Goal: Information Seeking & Learning: Learn about a topic

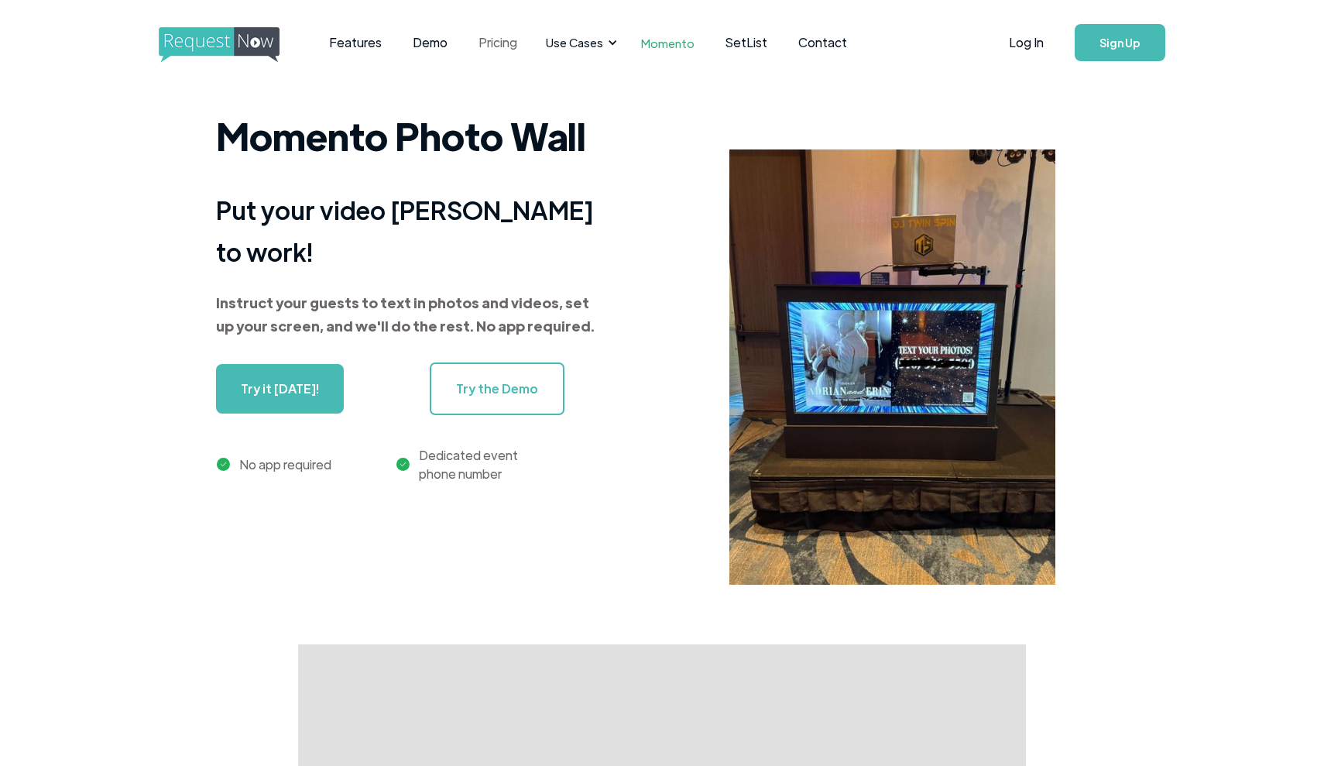
click at [504, 37] on link "Pricing" at bounding box center [498, 43] width 70 height 48
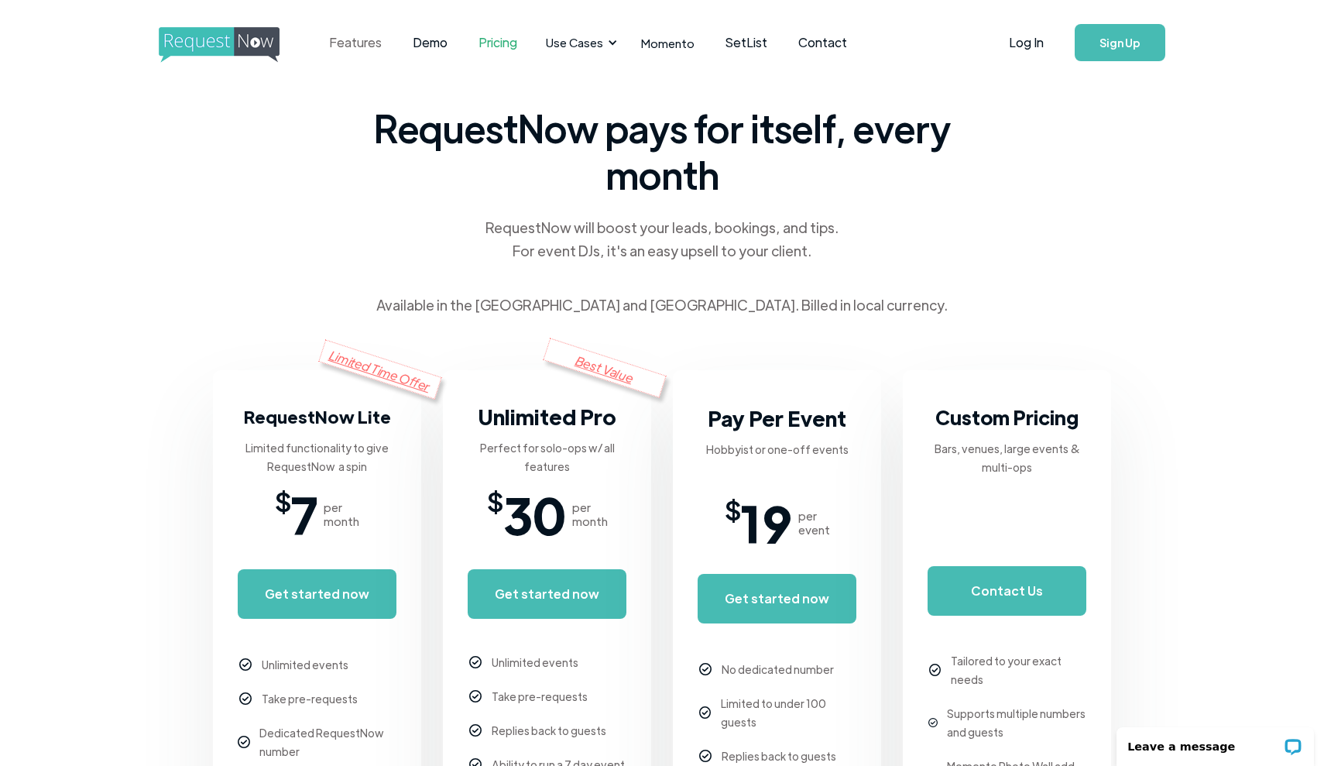
click at [367, 42] on link "Features" at bounding box center [356, 43] width 84 height 48
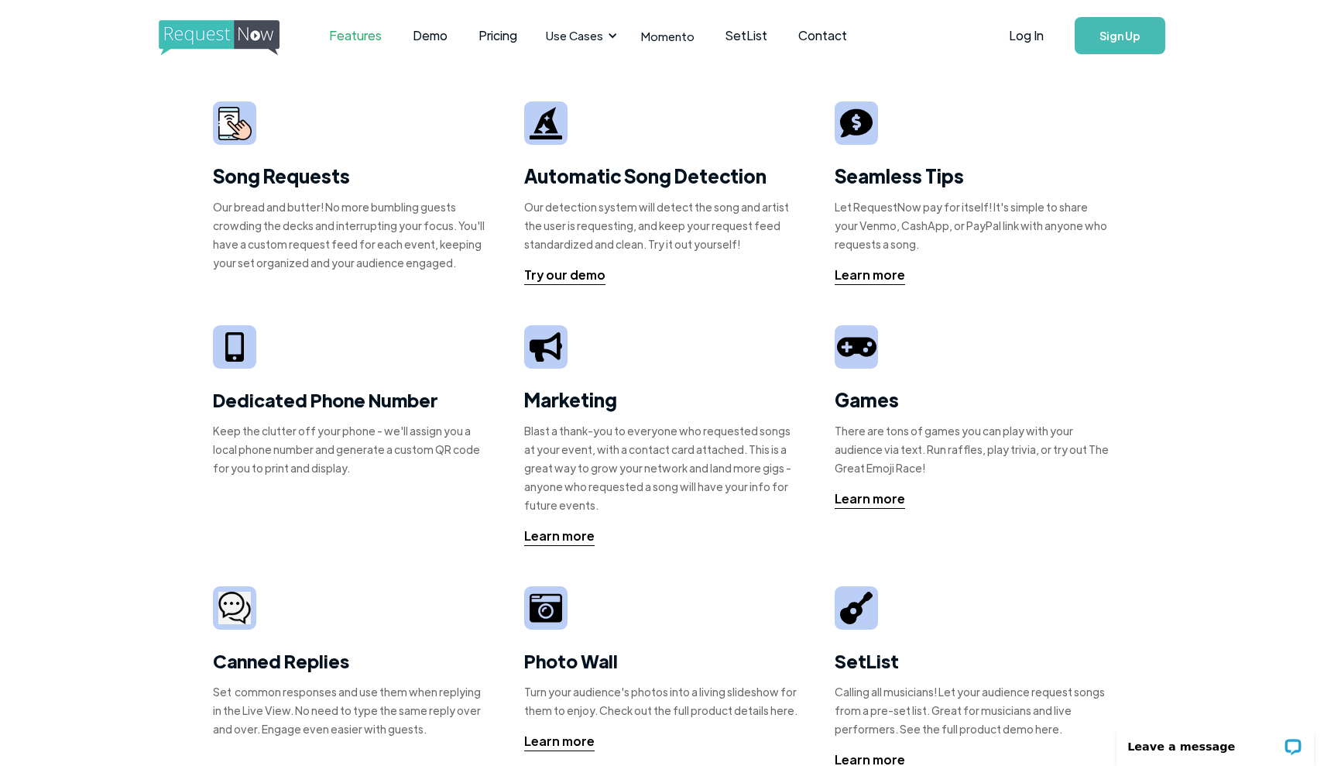
scroll to position [9, 0]
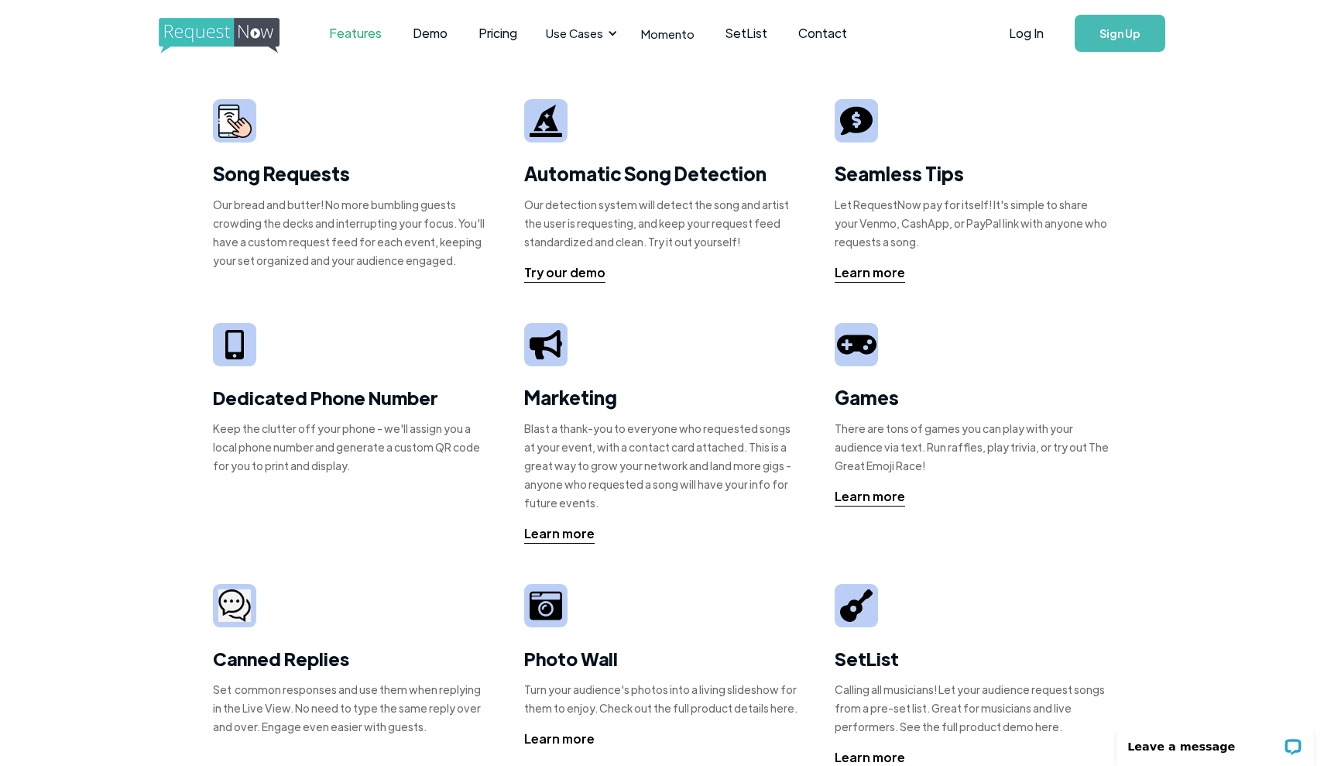
click at [555, 737] on div "Learn more" at bounding box center [559, 738] width 70 height 19
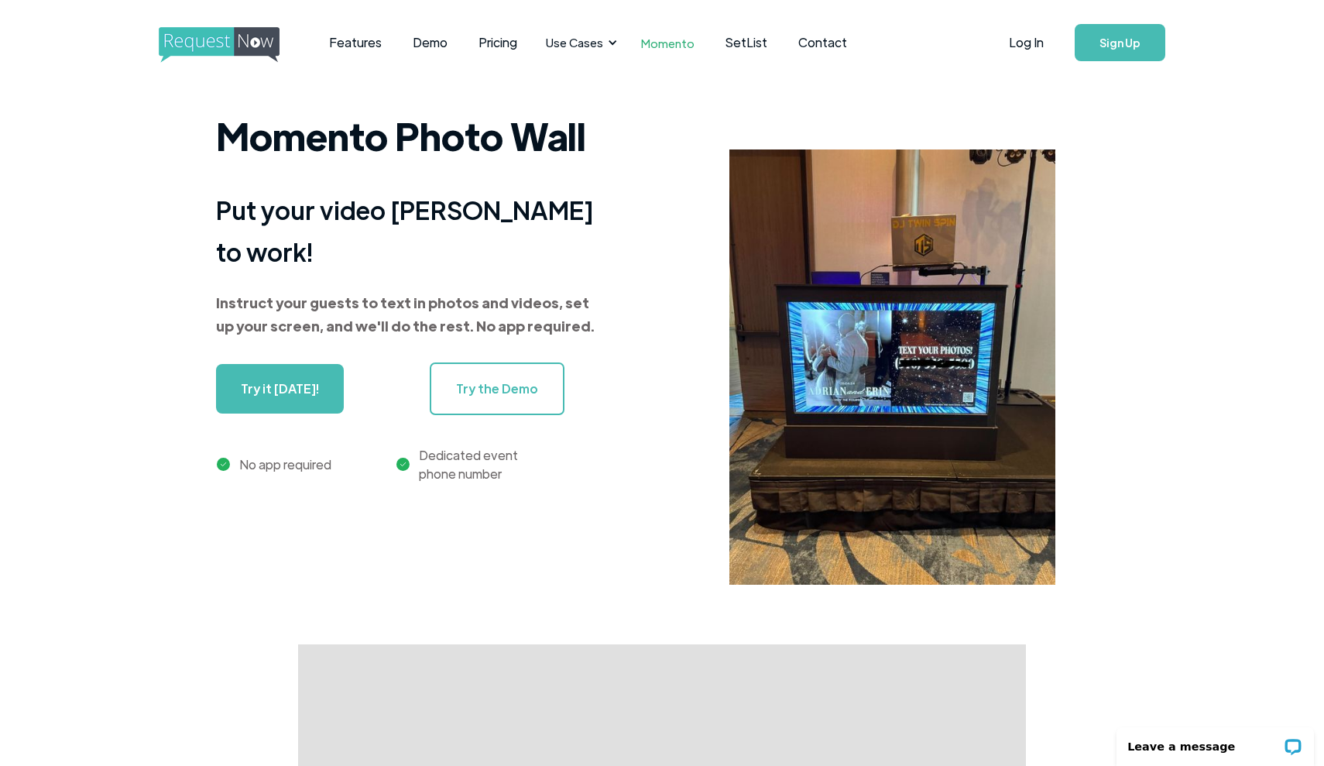
click at [531, 377] on link "Try the Demo" at bounding box center [497, 388] width 135 height 53
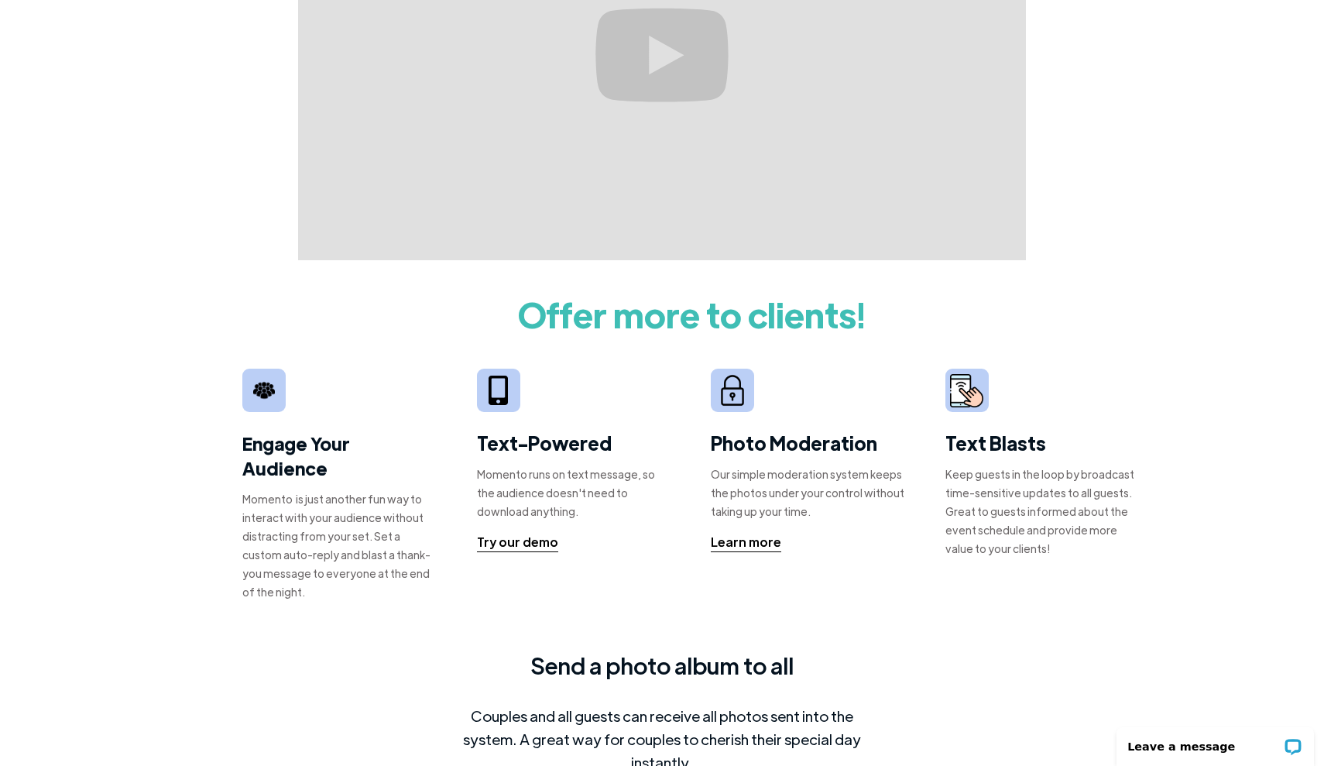
scroll to position [794, 0]
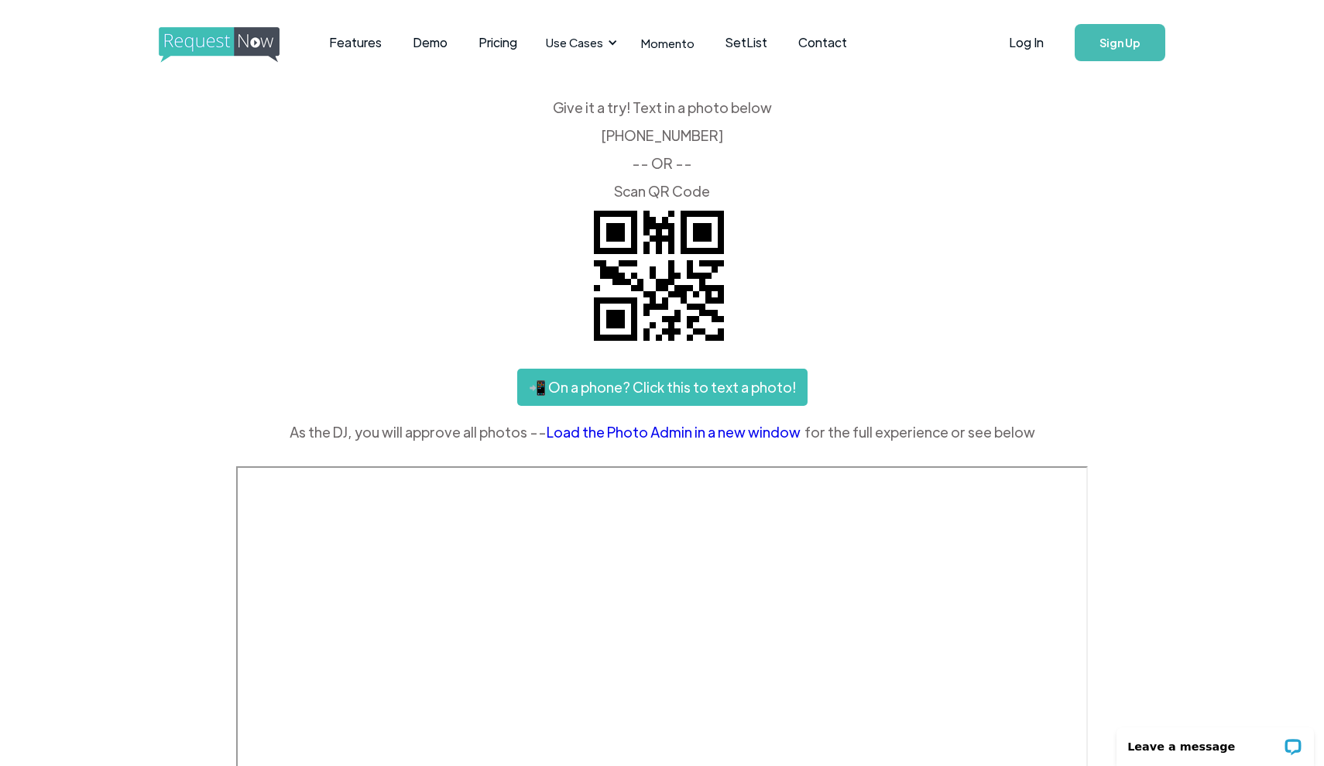
click at [688, 392] on link "📲 On a phone? Click this to text a photo!" at bounding box center [662, 387] width 290 height 37
